Goal: Find specific page/section

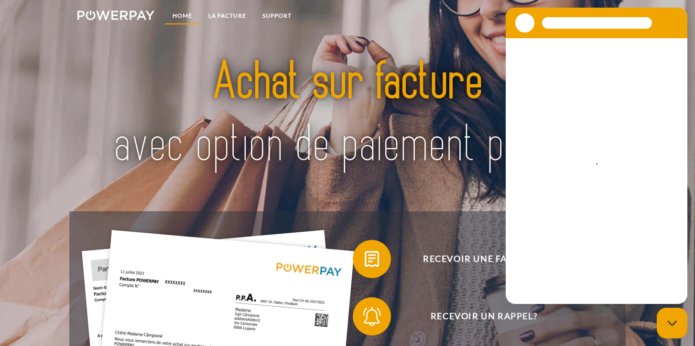
click at [183, 17] on link "Home" at bounding box center [182, 15] width 36 height 17
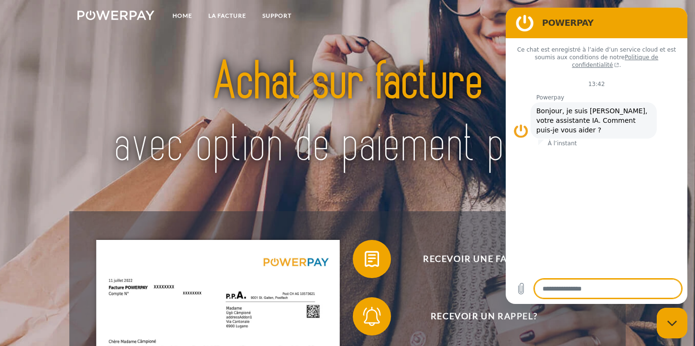
click at [666, 334] on div "Fermer la fenêtre de messagerie" at bounding box center [671, 323] width 29 height 29
type textarea "*"
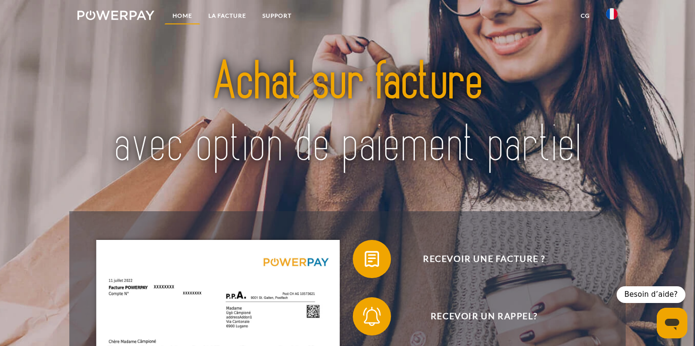
click at [176, 18] on link "Home" at bounding box center [182, 15] width 36 height 17
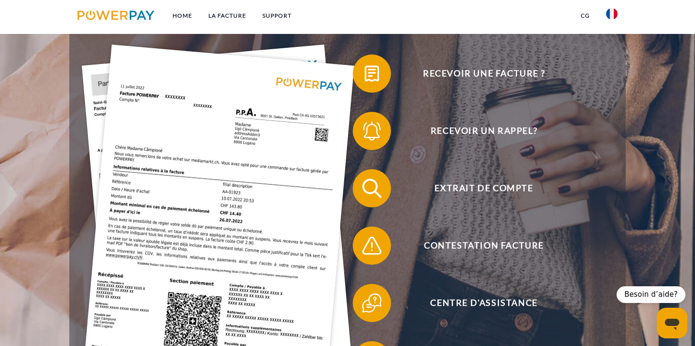
scroll to position [191, 0]
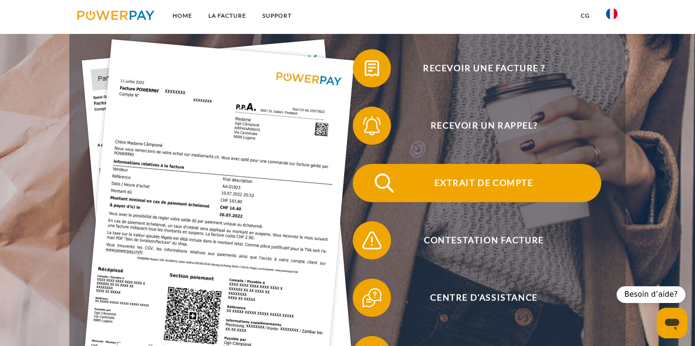
click at [440, 181] on span "Extrait de compte" at bounding box center [483, 183] width 234 height 38
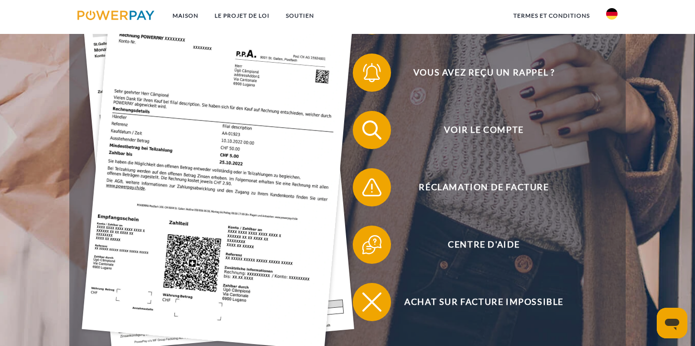
scroll to position [253, 0]
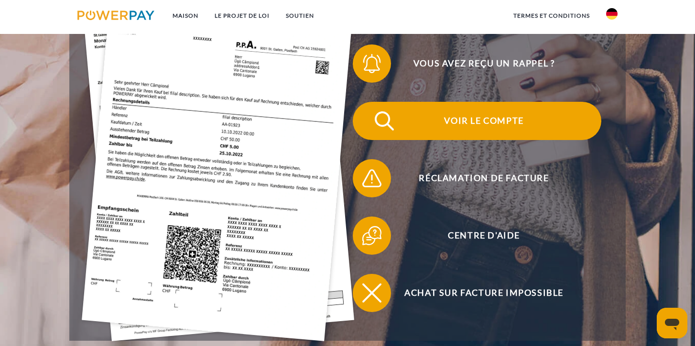
click at [461, 124] on font "Voir le compte" at bounding box center [483, 120] width 79 height 11
